Goal: Information Seeking & Learning: Learn about a topic

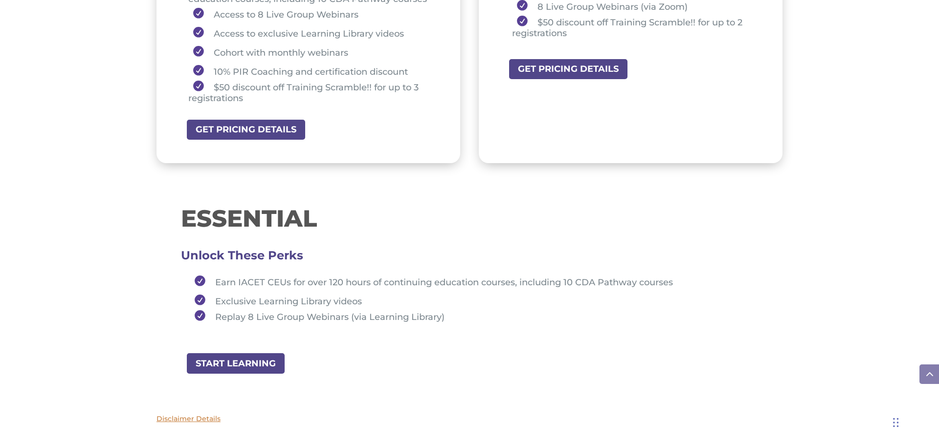
scroll to position [939, 0]
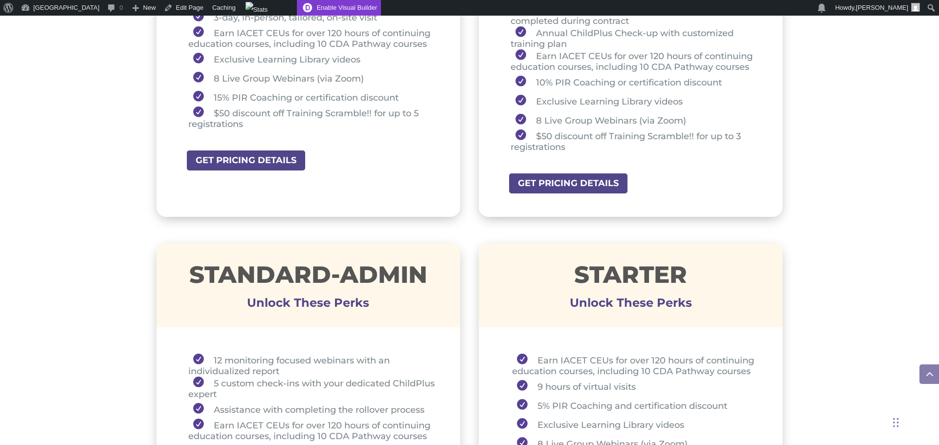
scroll to position [937, 0]
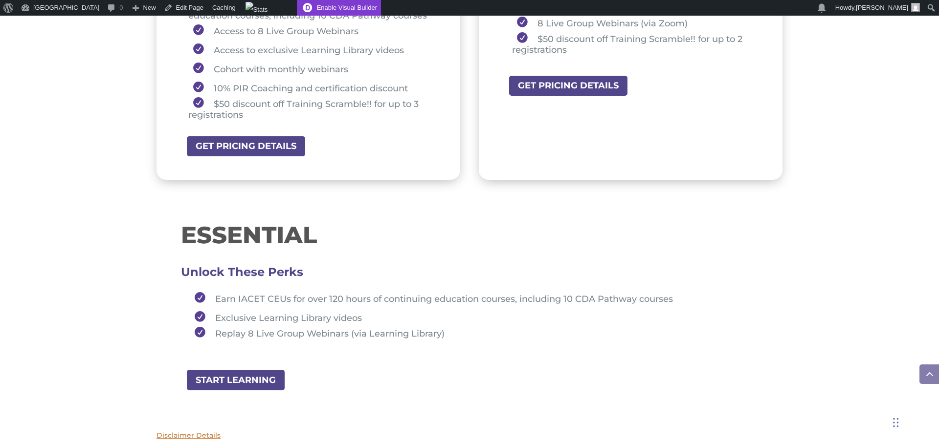
click at [346, 3] on link "Enable Visual Builder" at bounding box center [339, 8] width 84 height 16
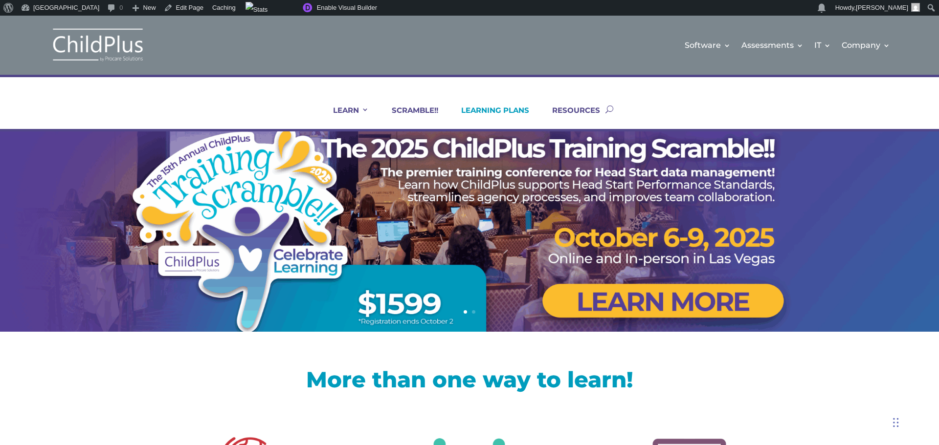
click at [513, 108] on link "LEARNING PLANS" at bounding box center [489, 117] width 80 height 23
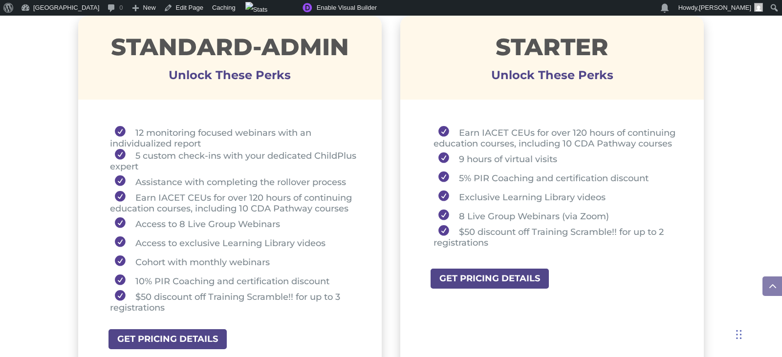
scroll to position [743, 0]
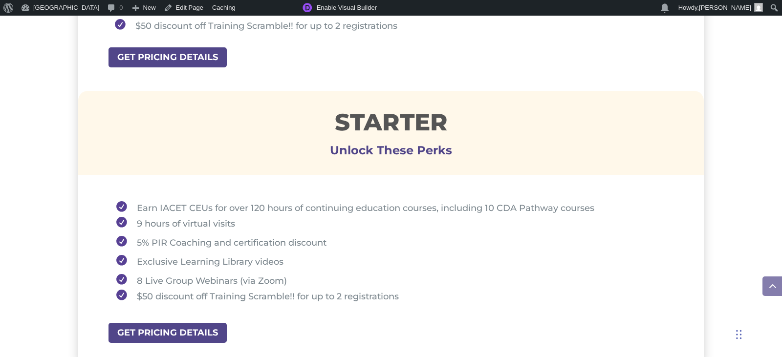
scroll to position [939, 0]
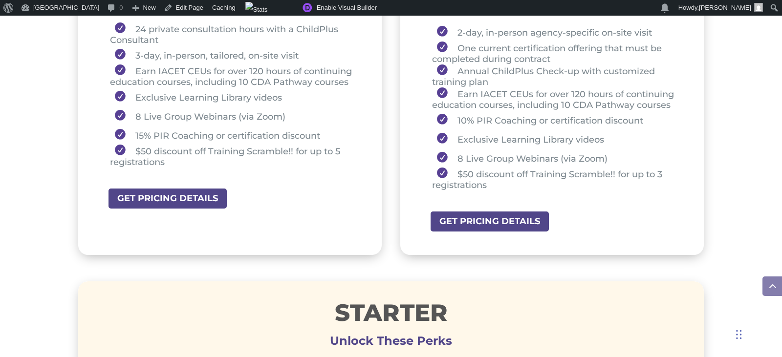
scroll to position [508, 0]
